Goal: Transaction & Acquisition: Purchase product/service

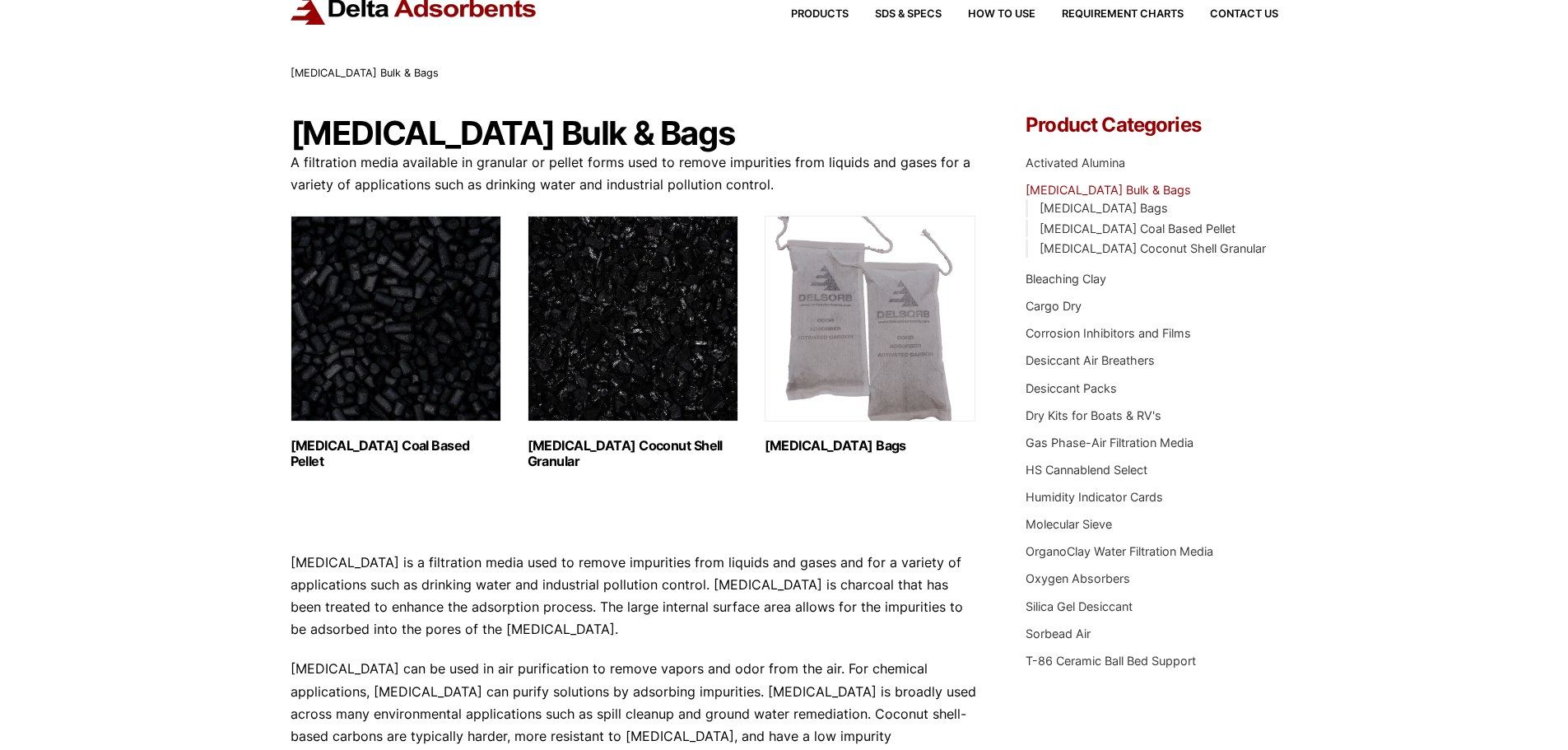
scroll to position [110, 0]
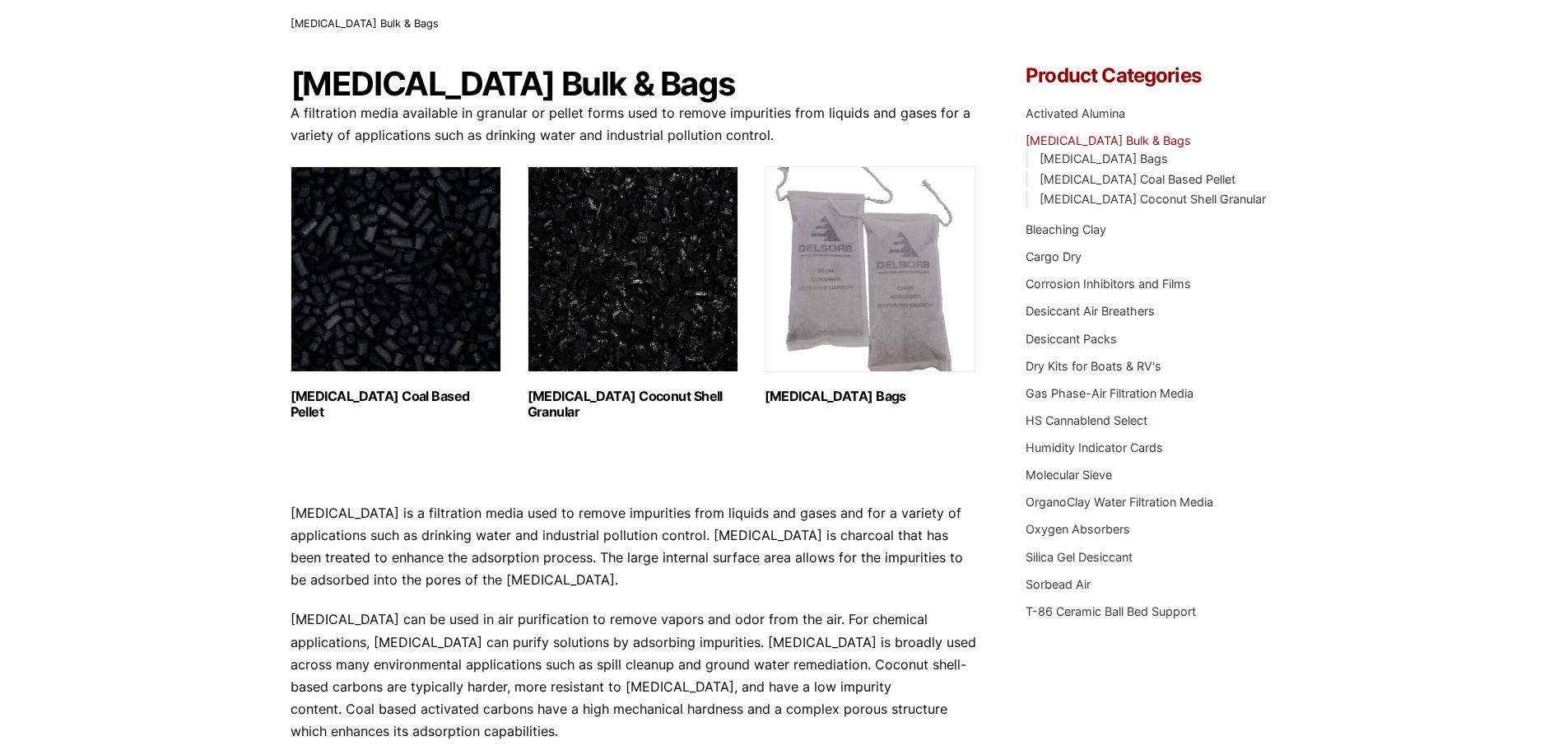
click at [657, 304] on img "Visit product category Activated Carbon Coconut Shell Granular" at bounding box center [632, 268] width 211 height 205
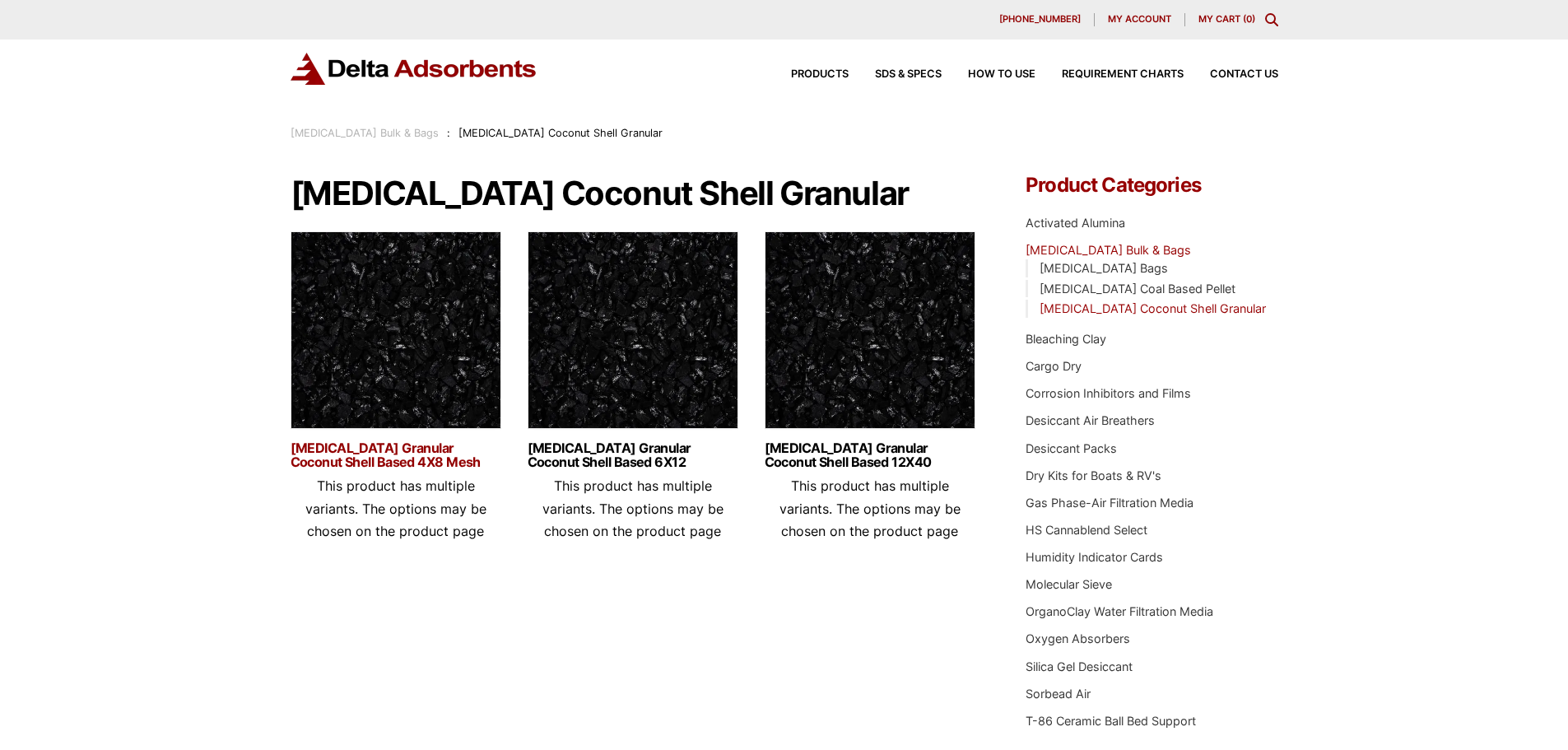
click at [412, 444] on link "[MEDICAL_DATA] Granular Coconut Shell Based 4X8 Mesh" at bounding box center [395, 455] width 211 height 28
